Goal: Transaction & Acquisition: Purchase product/service

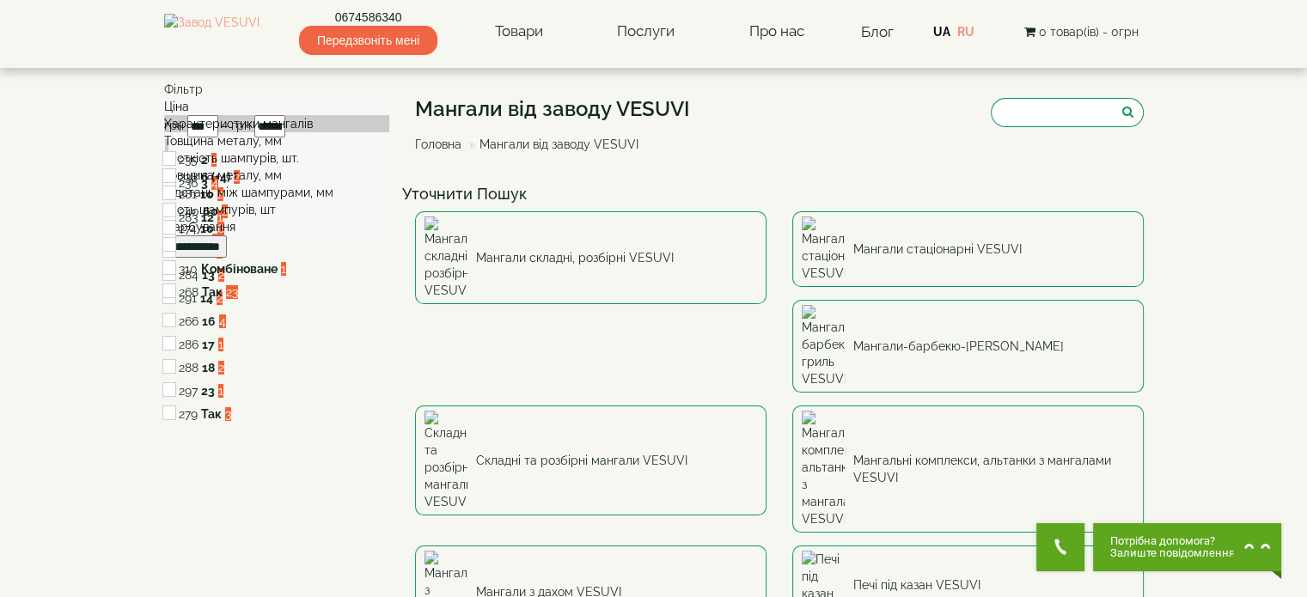
scroll to position [86, 0]
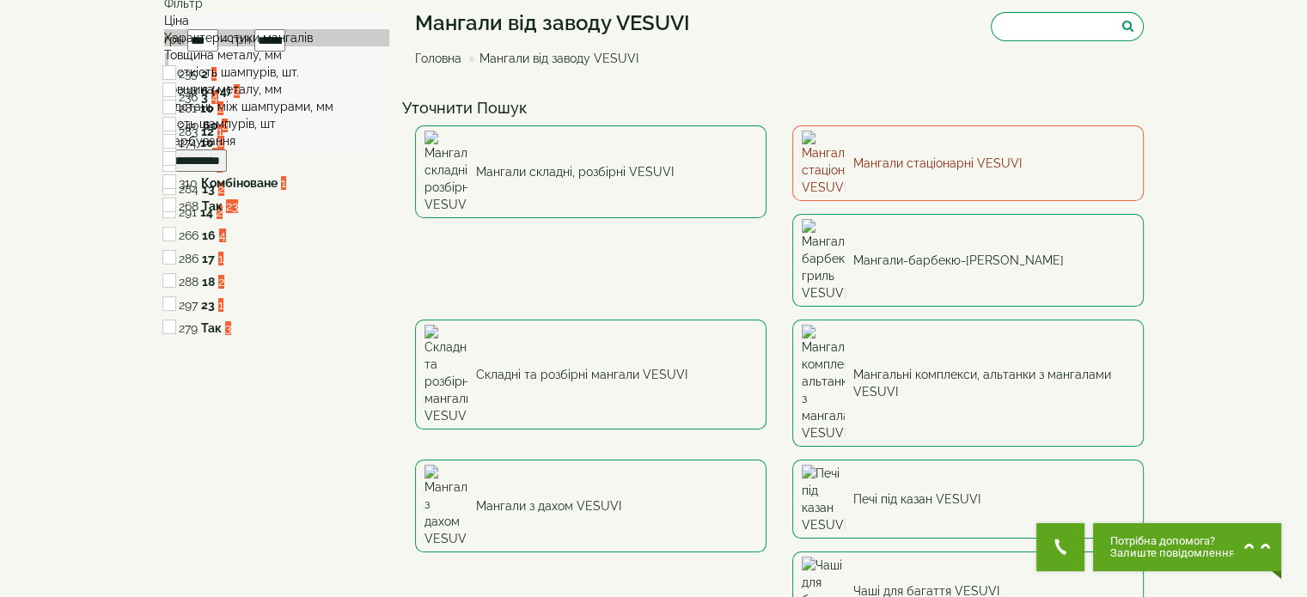
click at [992, 148] on link "Мангали стаціонарні VESUVI" at bounding box center [967, 163] width 351 height 76
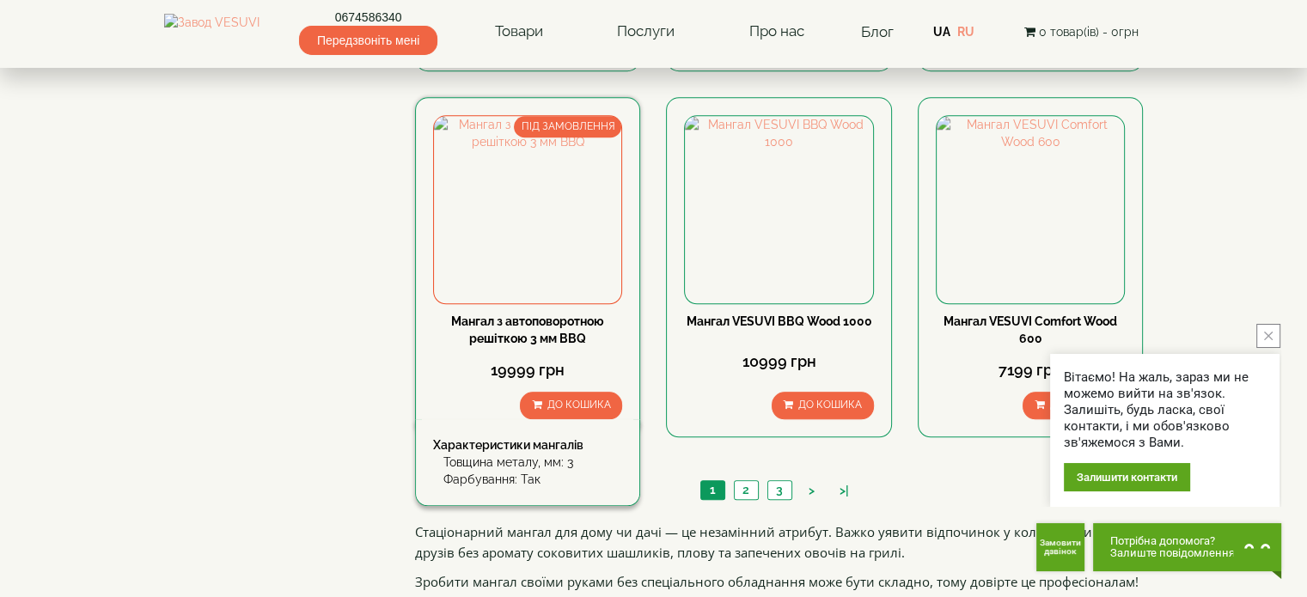
scroll to position [1460, 0]
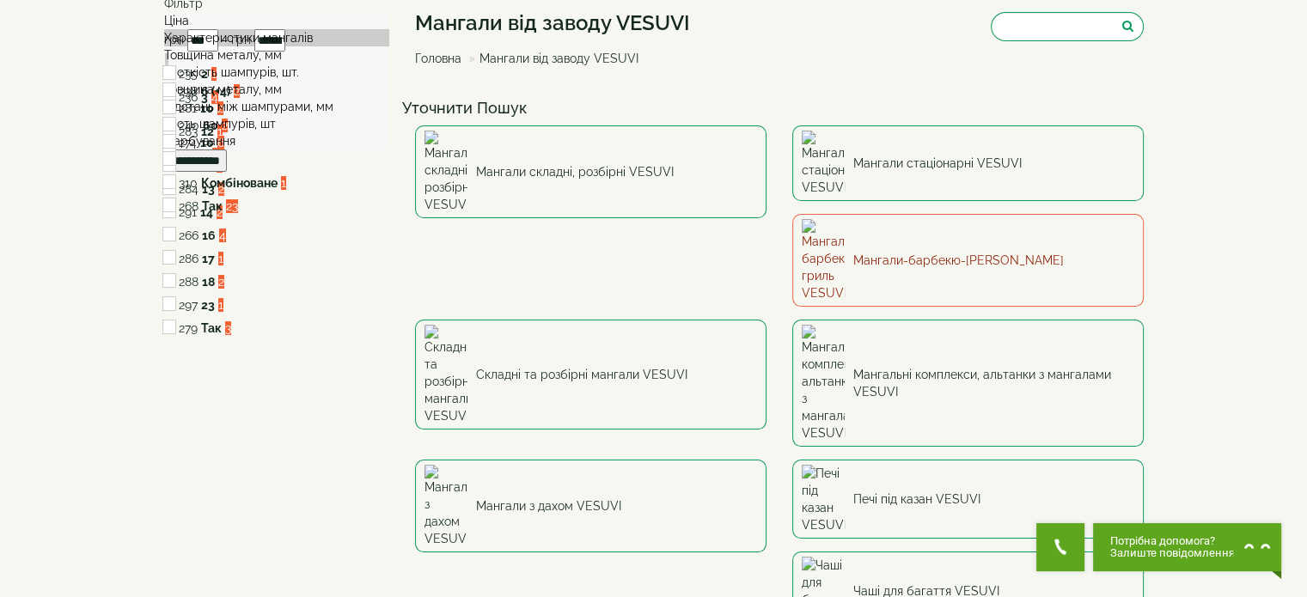
click at [792, 222] on link "Мангали-барбекю-[PERSON_NAME]" at bounding box center [967, 260] width 351 height 93
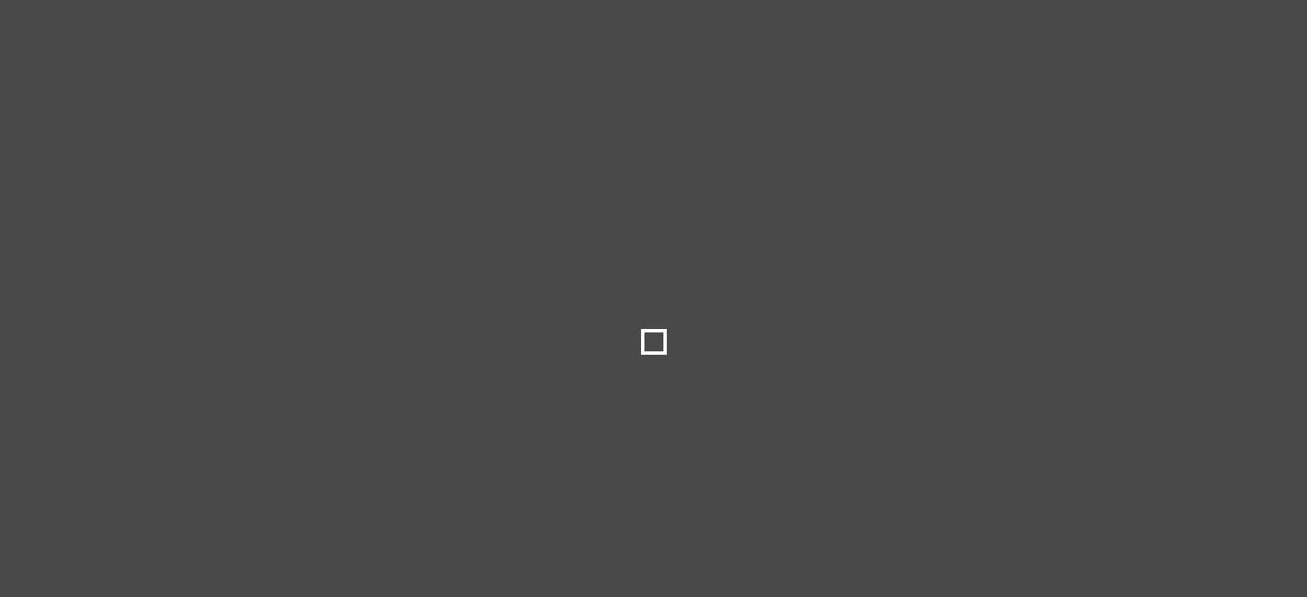
select select
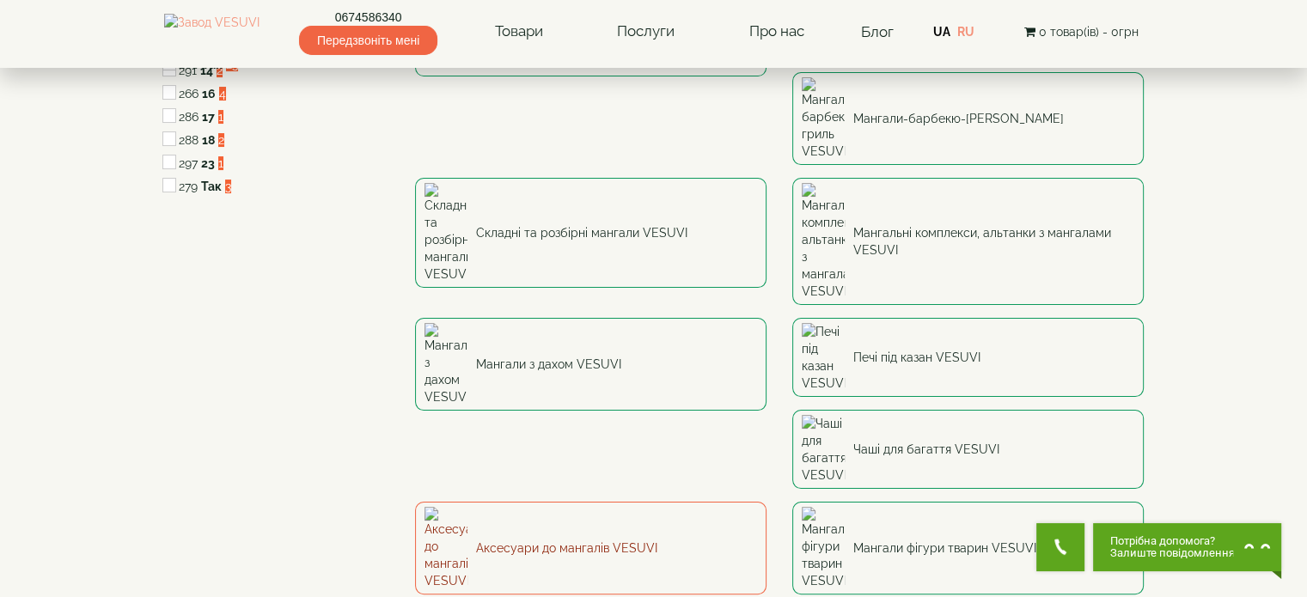
scroll to position [258, 0]
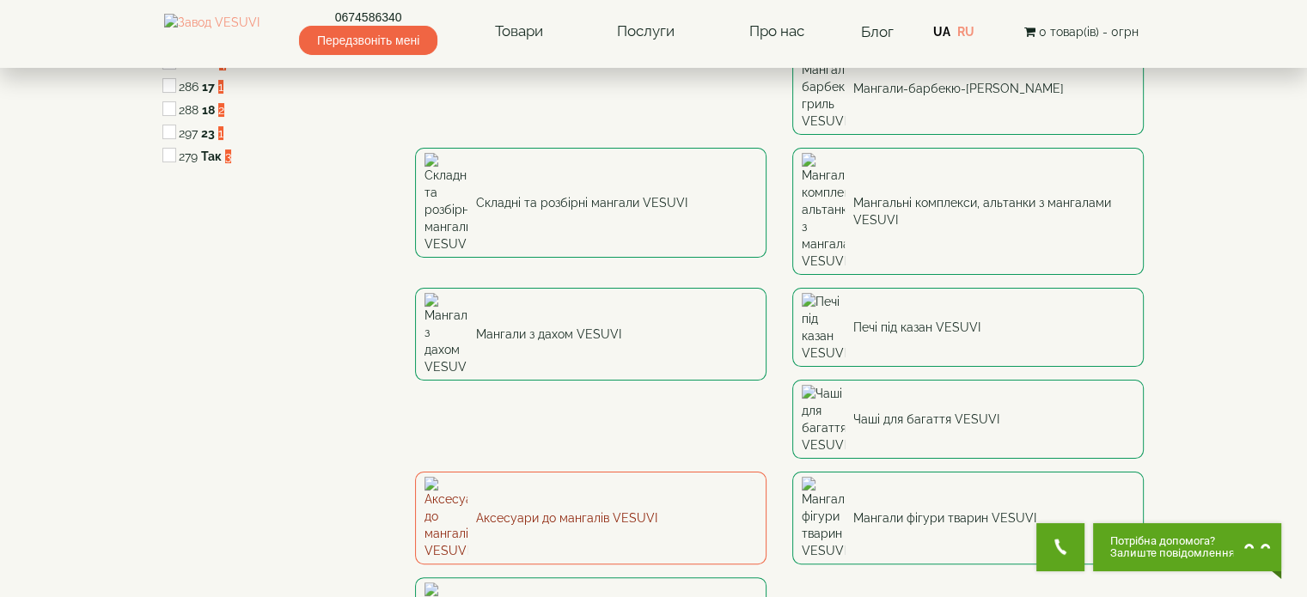
click at [546, 472] on link "Аксесуари до мангалів VESUVI" at bounding box center [590, 518] width 351 height 93
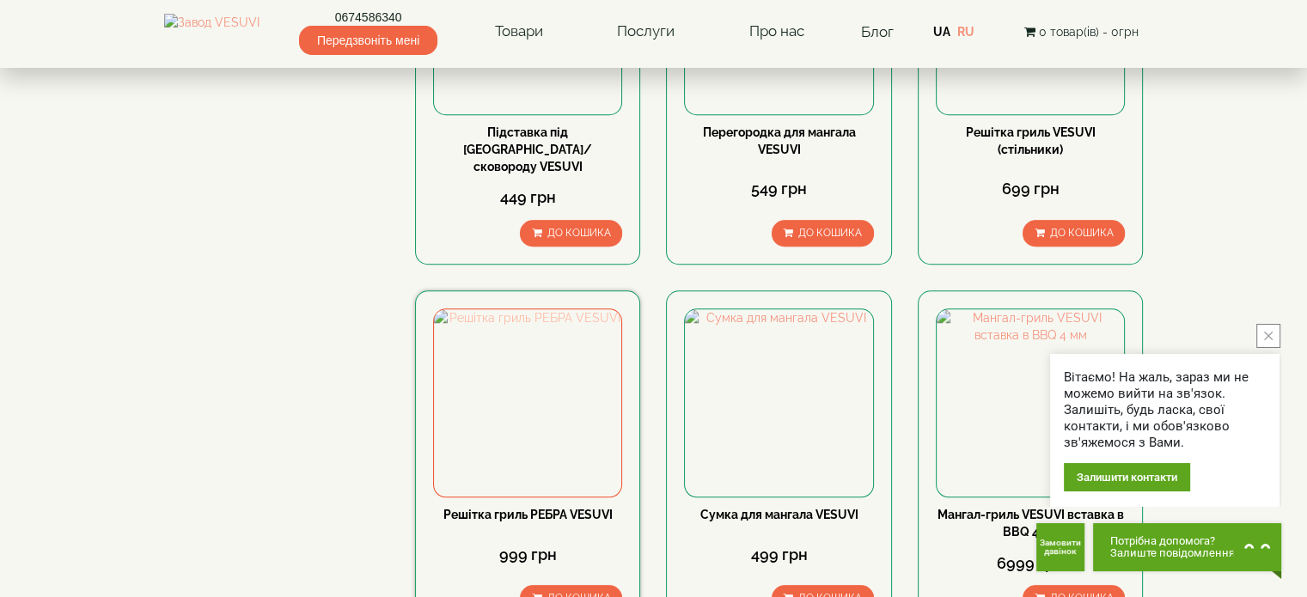
scroll to position [1718, 0]
